Goal: Find contact information: Find contact information

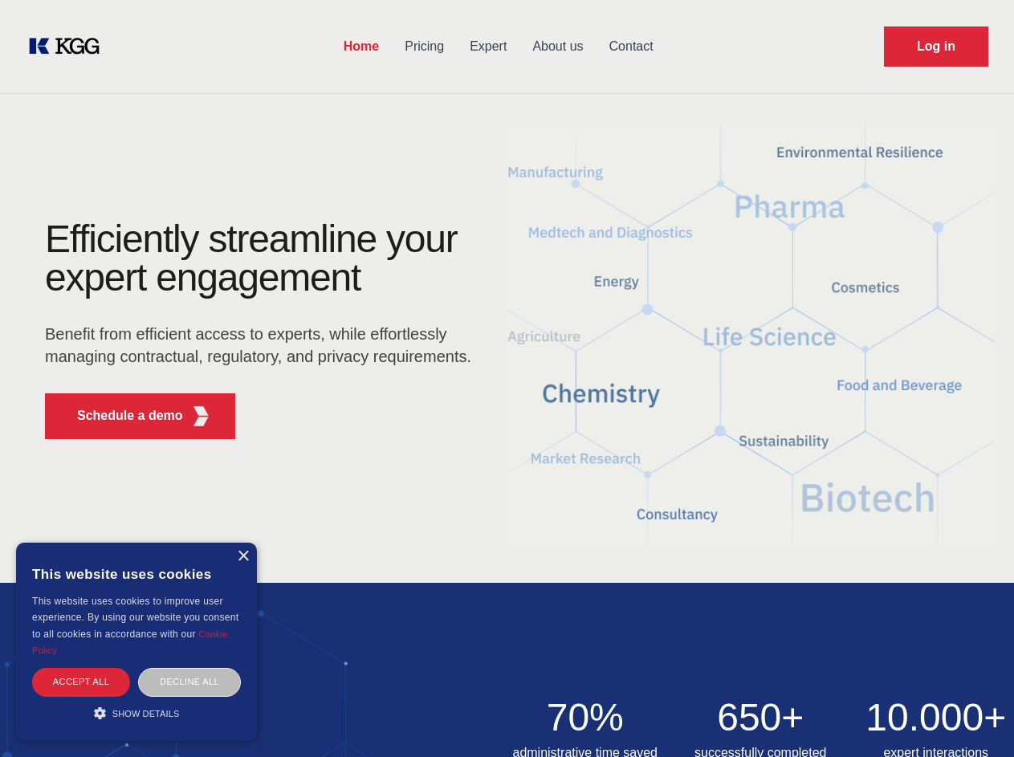
click at [507, 378] on div "Efficiently streamline your expert engagement Benefit from efficient access to …" at bounding box center [263, 336] width 488 height 232
click at [120, 416] on p "Schedule a demo" at bounding box center [130, 415] width 106 height 19
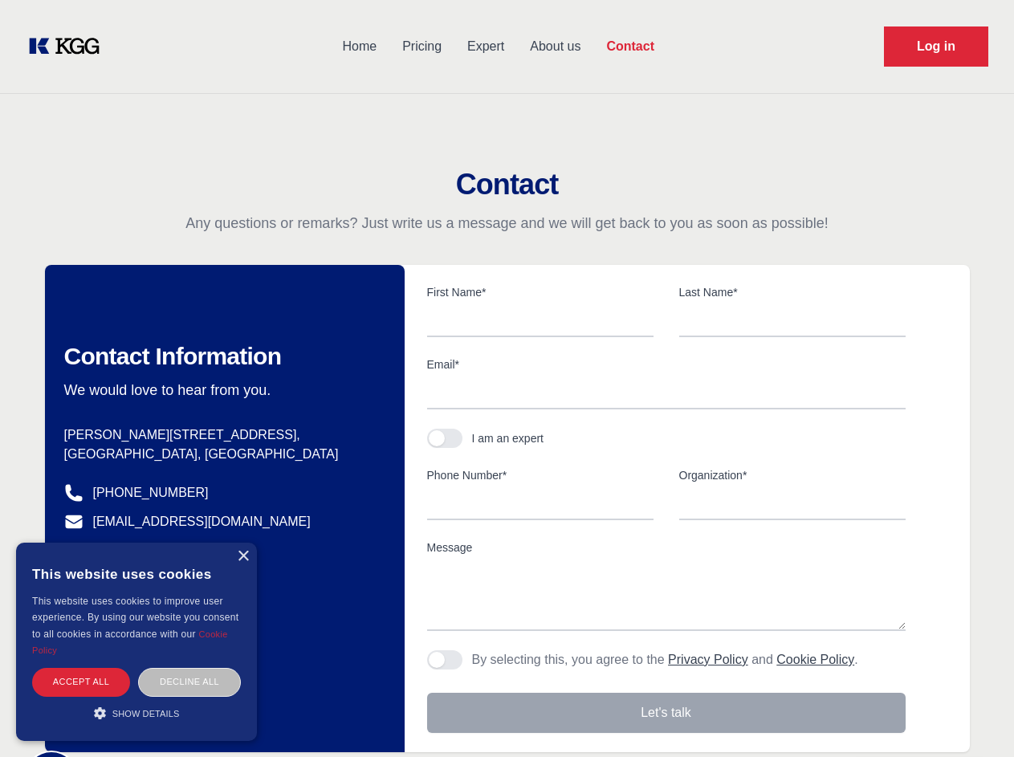
click at [243, 557] on div "× This website uses cookies This website uses cookies to improve user experienc…" at bounding box center [136, 642] width 241 height 198
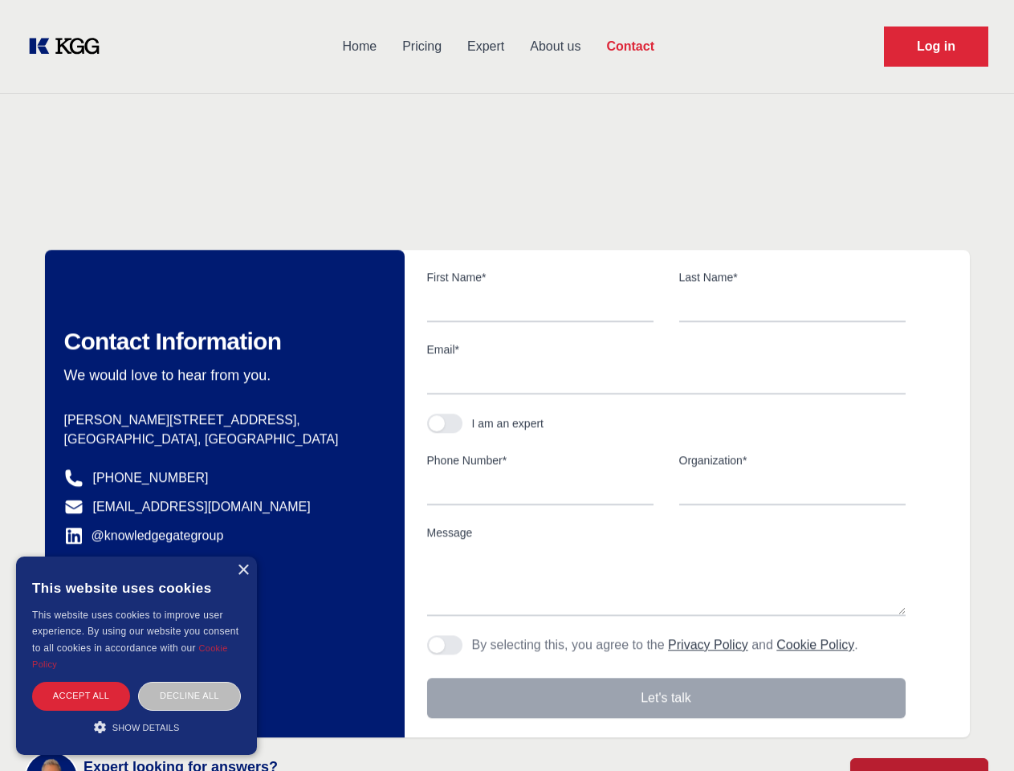
click at [81, 682] on div "Accept all" at bounding box center [81, 696] width 98 height 28
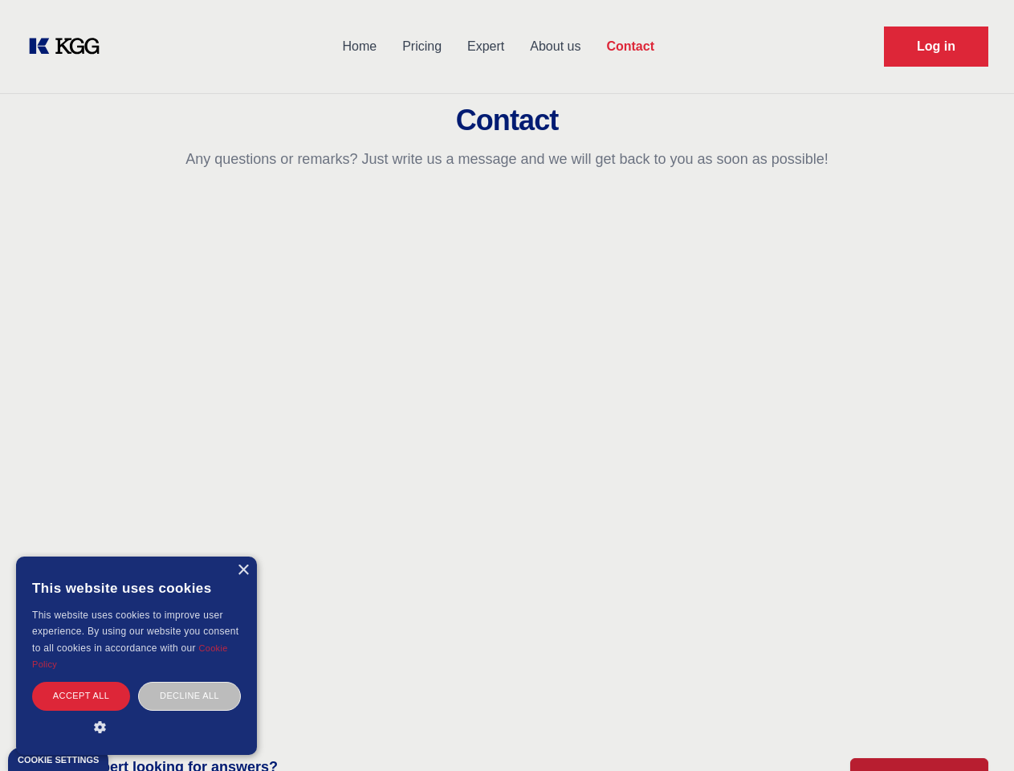
click at [190, 682] on div "Contact Information We would love to hear from you. Postal address [PERSON_NAME…" at bounding box center [225, 449] width 360 height 487
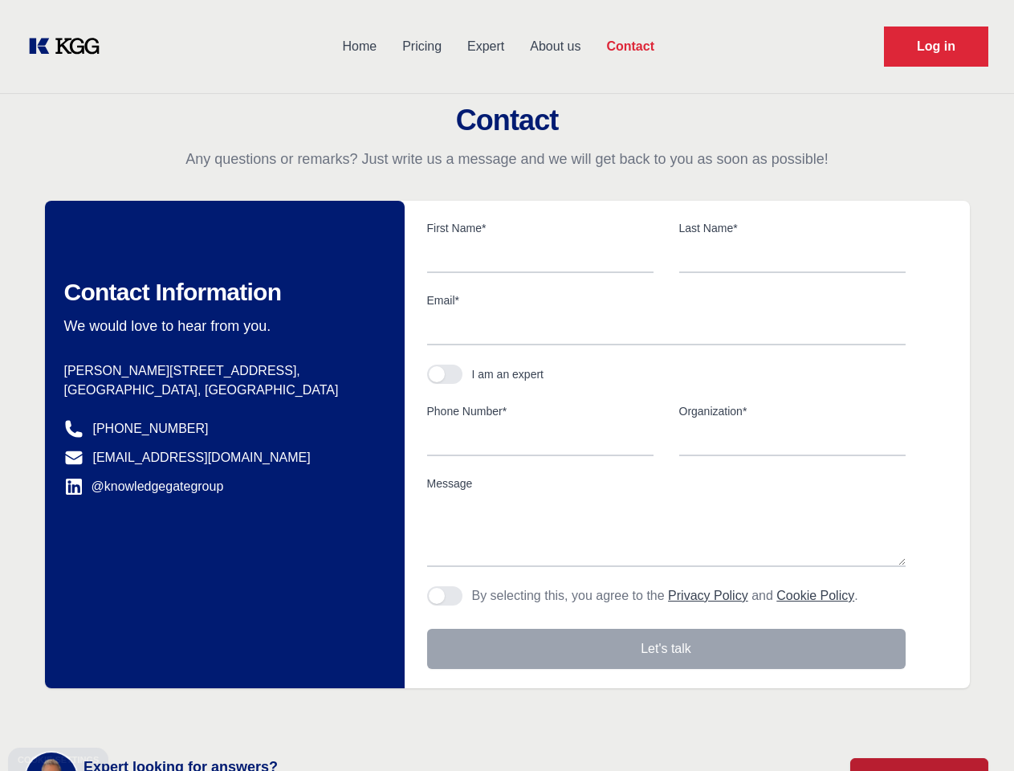
click at [137, 713] on main "Contact Any questions or remarks? Just write us a message and we will get back …" at bounding box center [507, 418] width 1014 height 836
